Goal: Check status

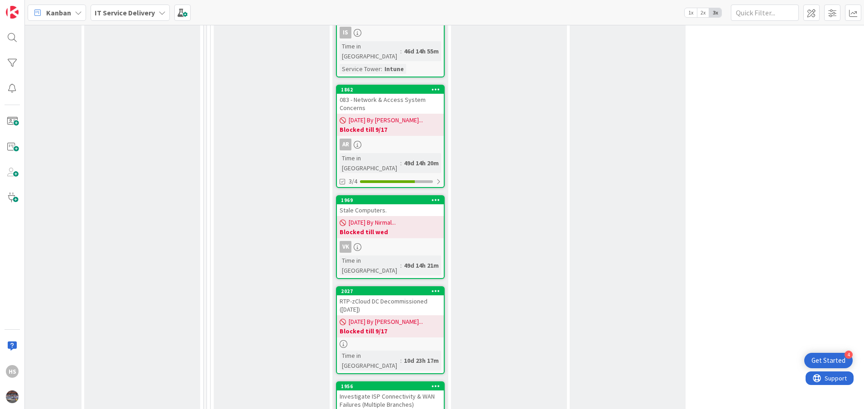
scroll to position [1236, 422]
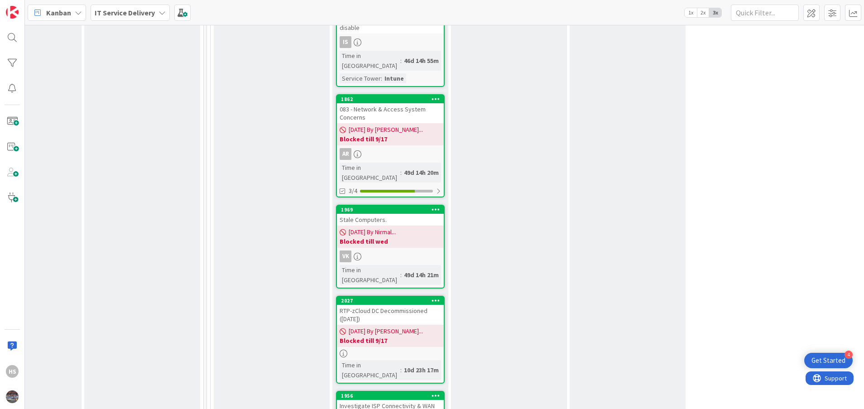
click at [359, 400] on div "Investigate ISP Connectivity & WAN Failures (Multiple Branches)" at bounding box center [390, 410] width 107 height 20
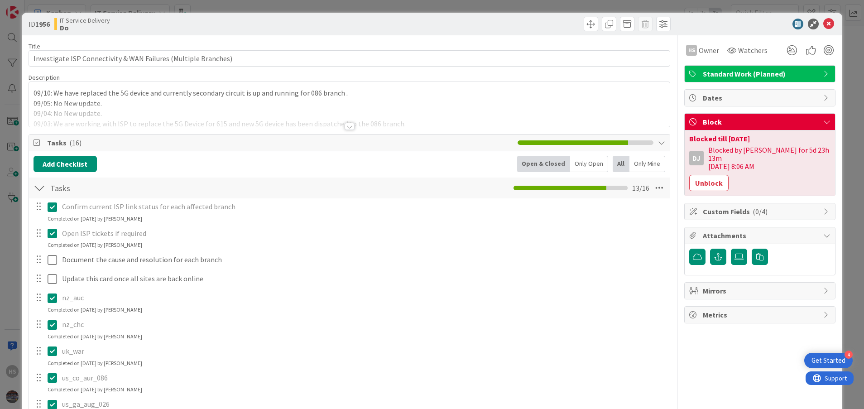
click at [29, 93] on div "09/10: We have replaced the 5G device and currently secondary circuit is up and…" at bounding box center [349, 104] width 641 height 45
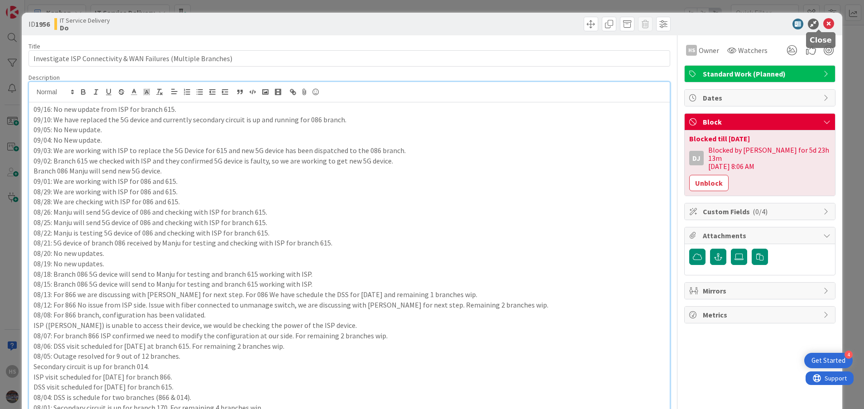
click at [823, 20] on icon at bounding box center [828, 24] width 11 height 11
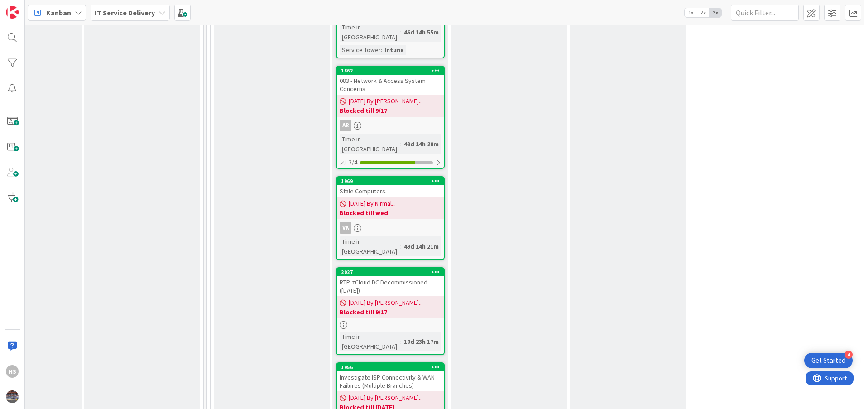
scroll to position [1270, 422]
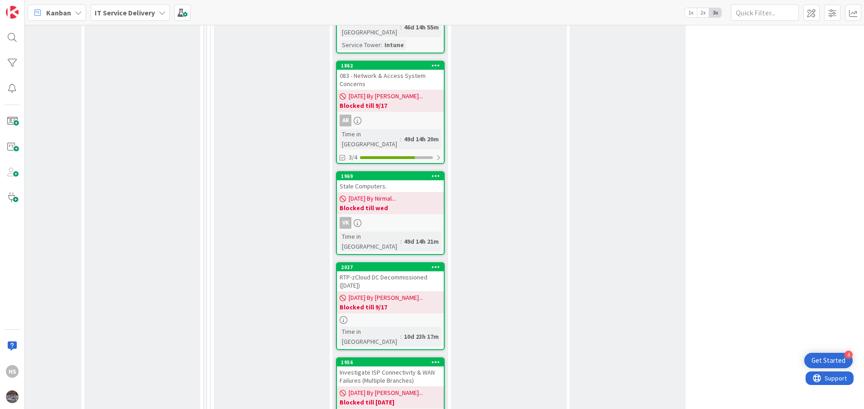
click at [374, 366] on div "Investigate ISP Connectivity & WAN Failures (Multiple Branches)" at bounding box center [390, 376] width 107 height 20
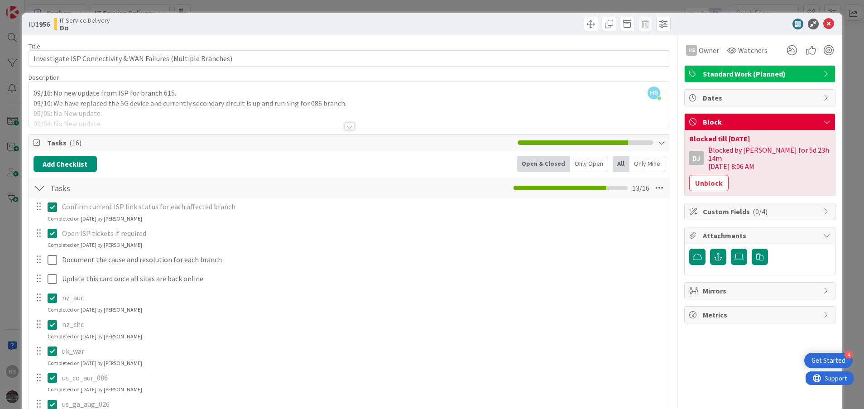
click at [345, 128] on div at bounding box center [350, 126] width 10 height 7
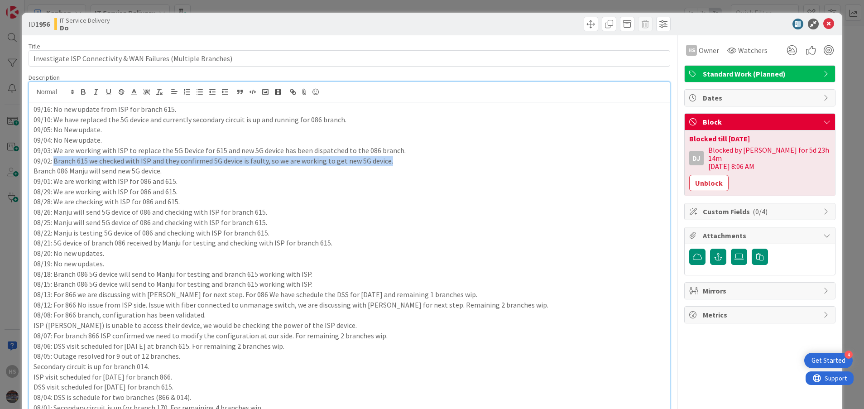
drag, startPoint x: 54, startPoint y: 162, endPoint x: 390, endPoint y: 158, distance: 335.6
click at [390, 158] on p "09/02: Branch 615 we checked with ISP and they confirmed 5G device is faulty, s…" at bounding box center [350, 161] width 632 height 10
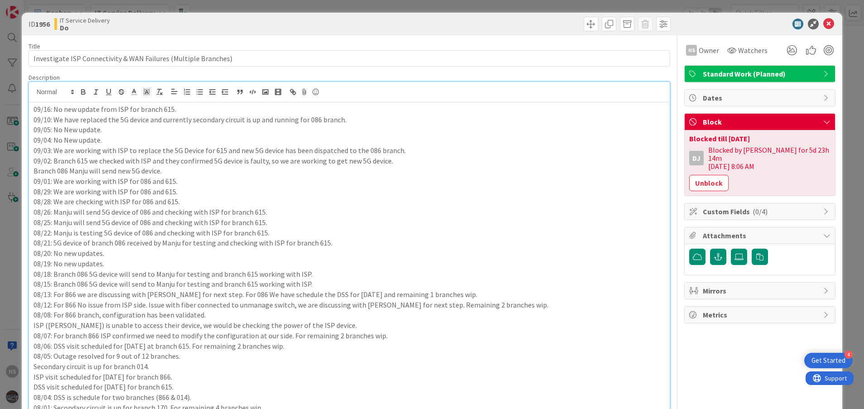
click at [101, 111] on p "09/16: No new update from ISP for branch 615." at bounding box center [350, 109] width 632 height 10
click at [125, 107] on p "09/16: No new update on 5G Device replacement from ISP for branch 615." at bounding box center [350, 109] width 632 height 10
drag, startPoint x: 53, startPoint y: 110, endPoint x: 256, endPoint y: 108, distance: 202.9
click at [256, 108] on p "09/16: No new update on 5G device replacement from ISP for branch 615." at bounding box center [350, 109] width 632 height 10
copy p "No new update on 5G device replacement from ISP for branch 615."
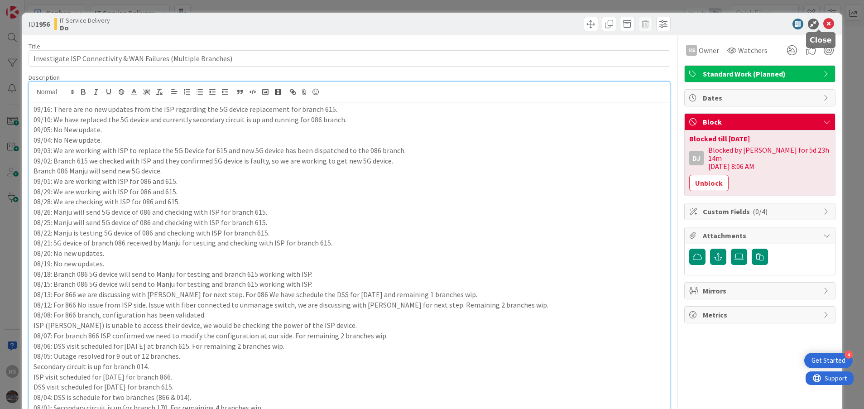
click at [823, 26] on icon at bounding box center [828, 24] width 11 height 11
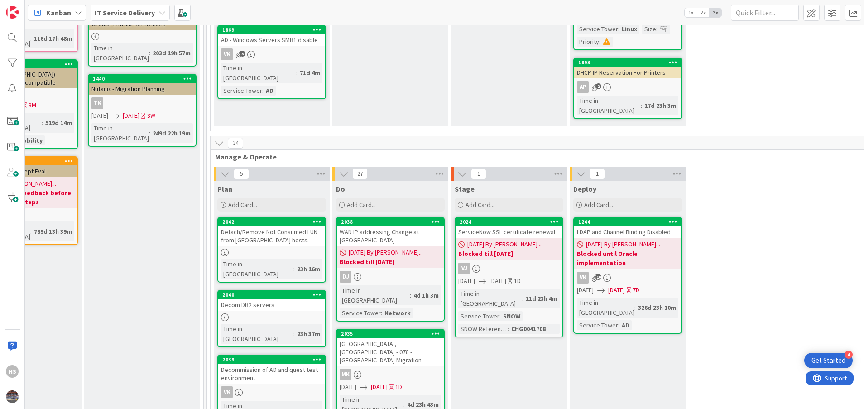
scroll to position [0, 422]
